Goal: Navigation & Orientation: Go to known website

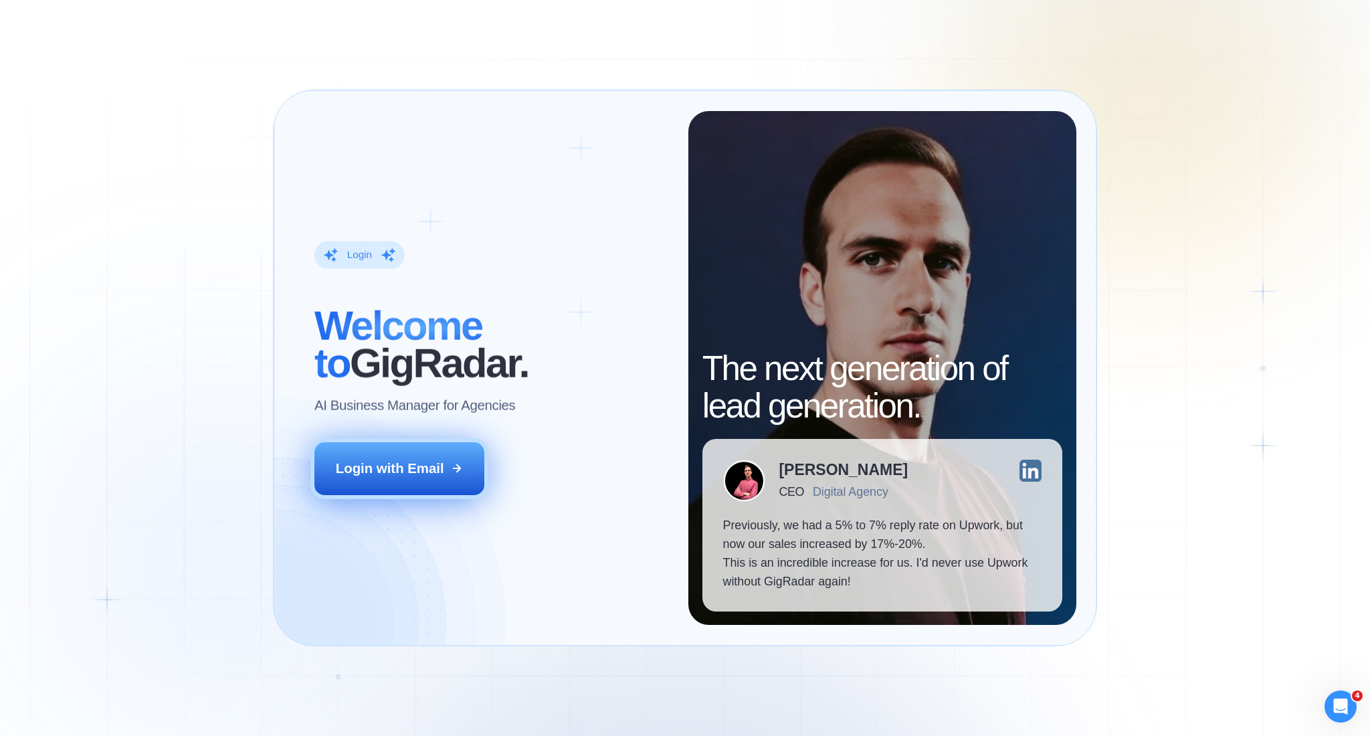
click at [344, 484] on button "Login with Email" at bounding box center [398, 468] width 169 height 53
